Goal: Information Seeking & Learning: Learn about a topic

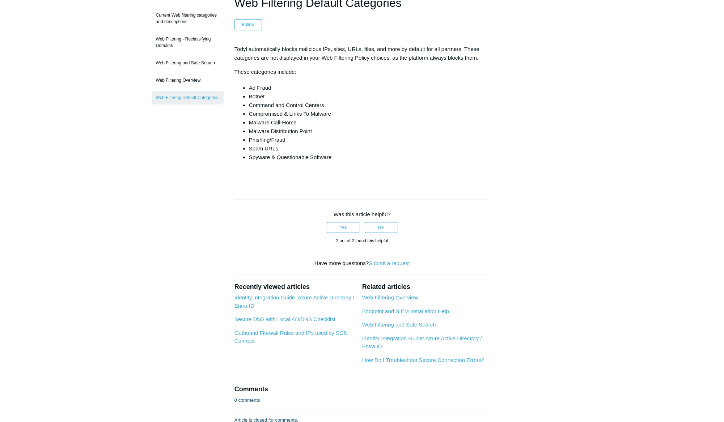
scroll to position [122, 0]
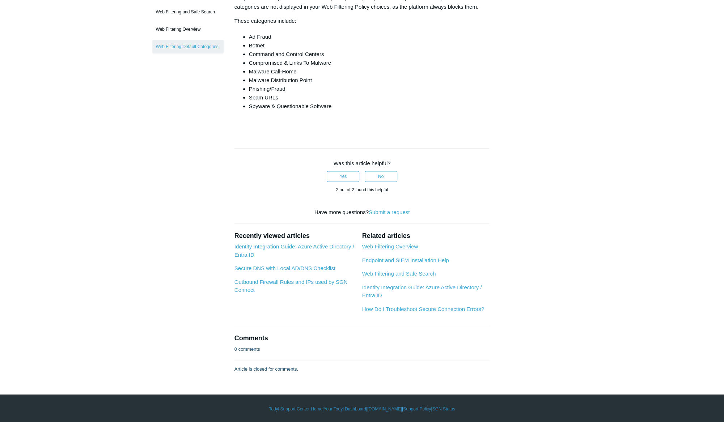
click at [380, 244] on link "Web Filtering Overview" at bounding box center [390, 247] width 56 height 6
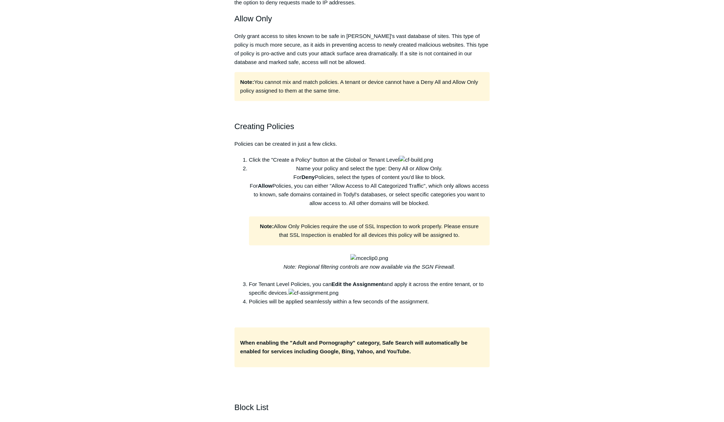
scroll to position [691, 0]
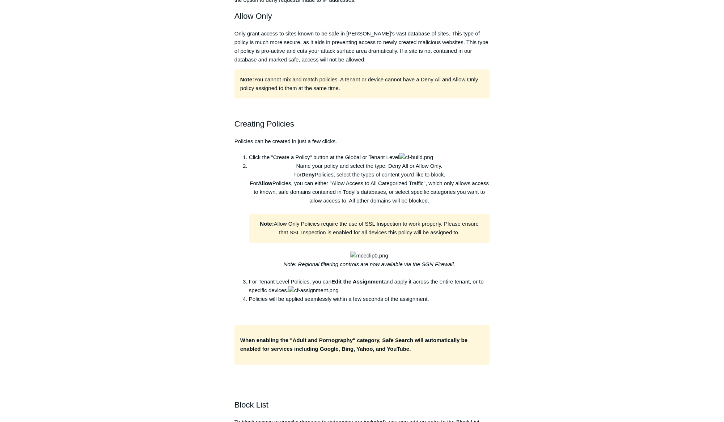
click at [446, 162] on li "Click the "Create a Policy" button at the Global or Tenant Level" at bounding box center [369, 157] width 241 height 9
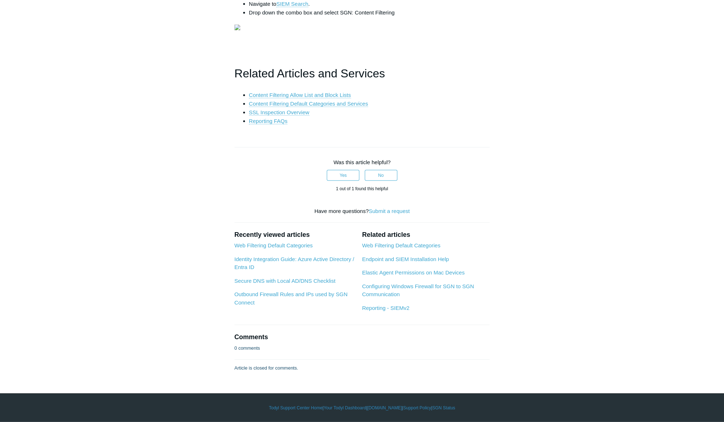
scroll to position [1646, 0]
click at [302, 7] on link "SIEM Search" at bounding box center [293, 4] width 32 height 7
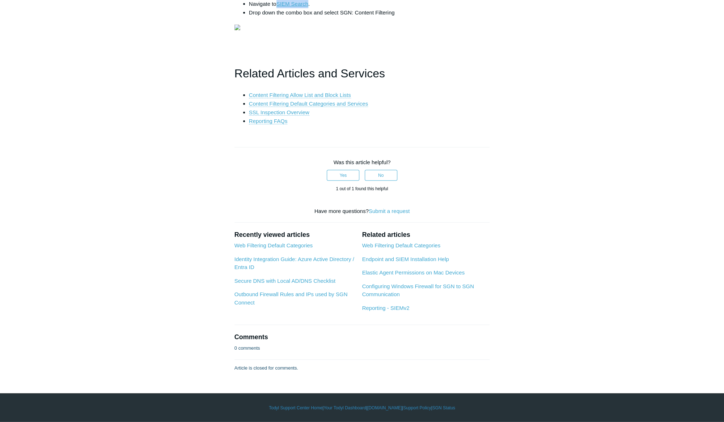
scroll to position [1985, 0]
click at [340, 98] on link "Content Filtering Allow List and Block Lists" at bounding box center [300, 95] width 102 height 7
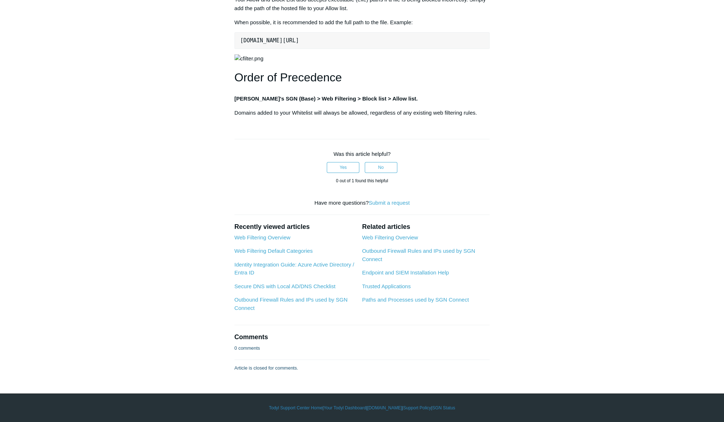
scroll to position [881, 0]
click at [313, 276] on link "Identity Integration Guide: Azure Active Directory / Entra ID" at bounding box center [295, 269] width 120 height 14
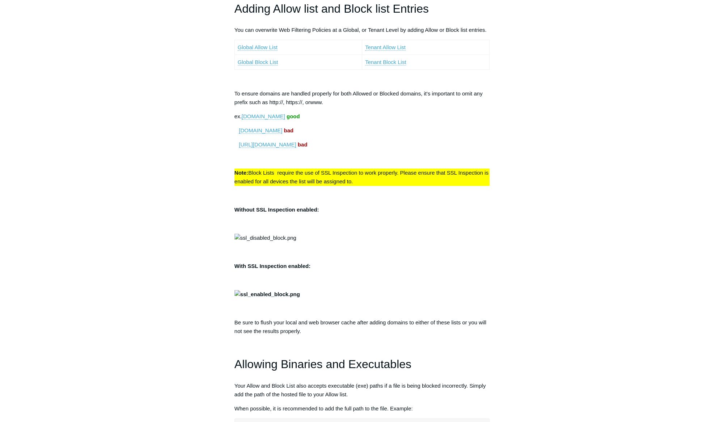
scroll to position [51, 0]
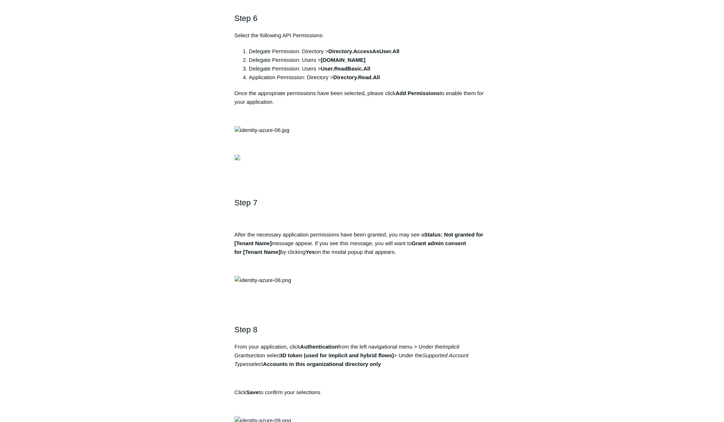
scroll to position [1016, 0]
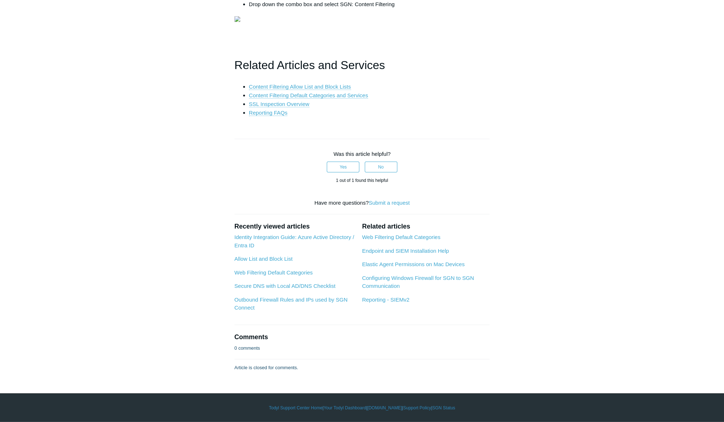
scroll to position [1934, 0]
